Goal: Information Seeking & Learning: Learn about a topic

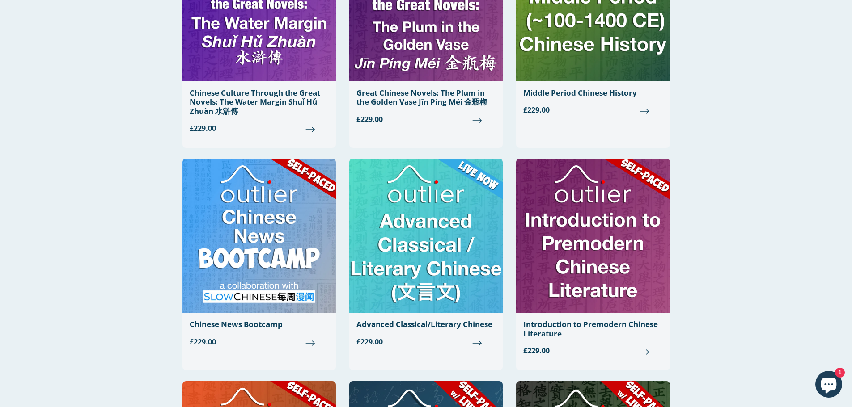
scroll to position [224, 0]
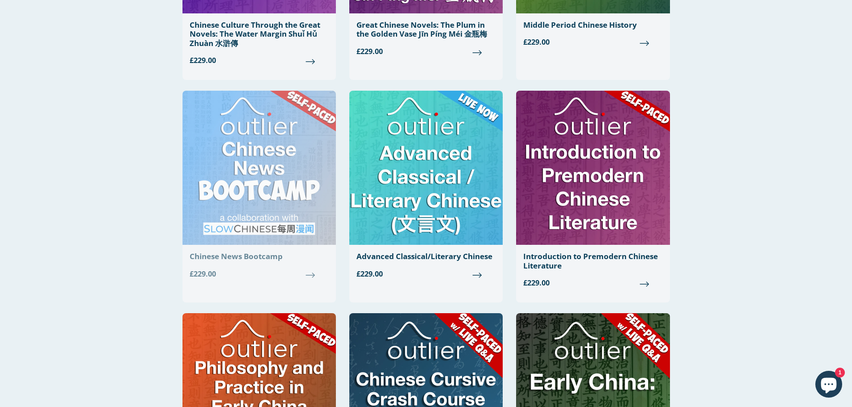
click at [223, 180] on img at bounding box center [258, 168] width 153 height 154
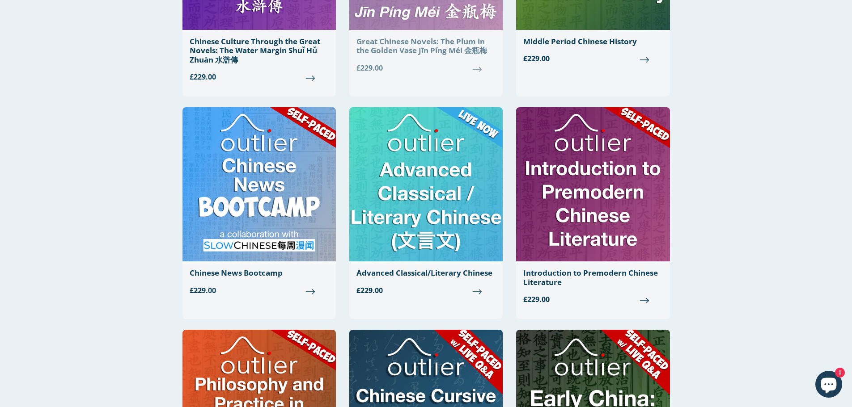
scroll to position [224, 0]
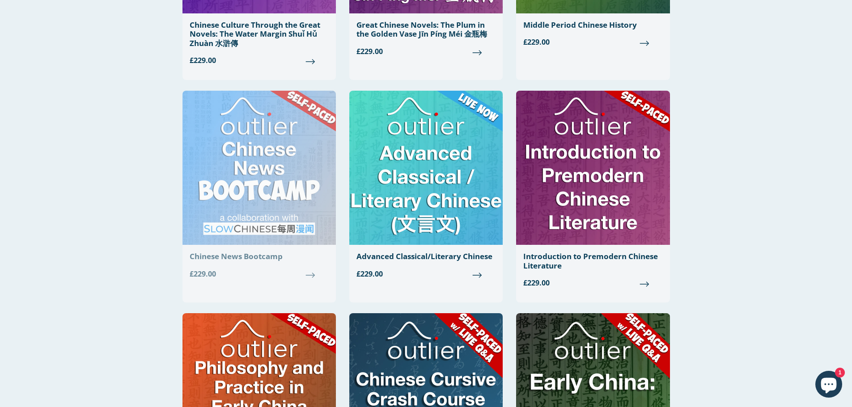
click at [234, 257] on div "Chinese News Bootcamp" at bounding box center [259, 256] width 139 height 9
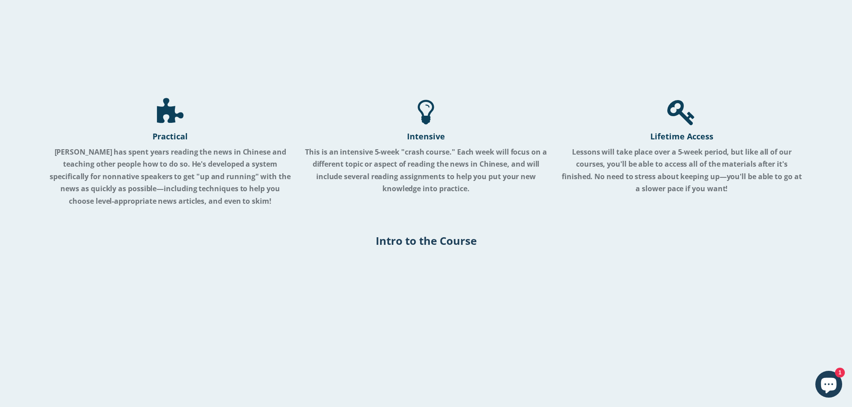
scroll to position [611, 0]
